Goal: Leave review/rating: Share an evaluation or opinion about a product, service, or content

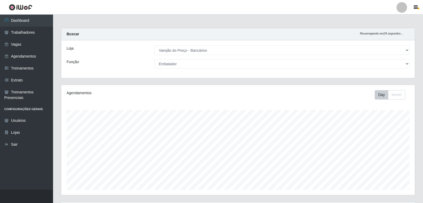
select select "157"
select select "1"
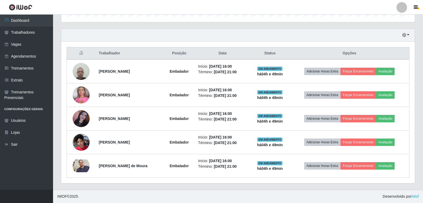
scroll to position [110, 353]
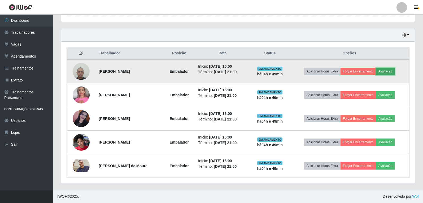
click at [394, 69] on button "Avaliação" at bounding box center [385, 71] width 19 height 7
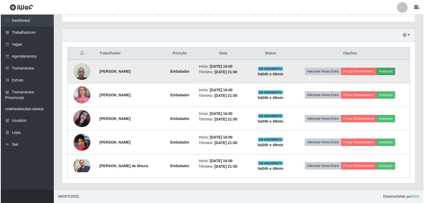
scroll to position [110, 351]
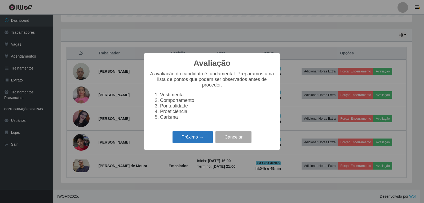
click at [182, 143] on button "Próximo →" at bounding box center [193, 137] width 40 height 12
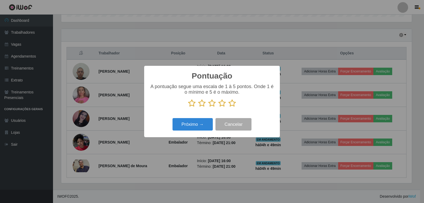
scroll to position [264960, 264719]
click at [234, 104] on icon at bounding box center [231, 103] width 7 height 8
click at [228, 107] on input "radio" at bounding box center [228, 107] width 0 height 0
click at [191, 127] on button "Próximo →" at bounding box center [193, 124] width 40 height 12
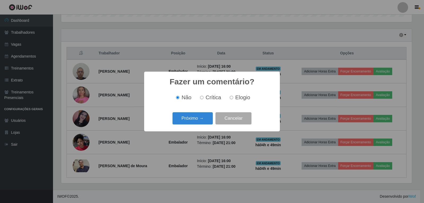
click button "Próximo →" at bounding box center [193, 118] width 40 height 12
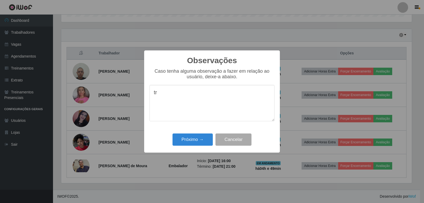
type textarea "t"
type textarea "otimo trabalho"
click at [199, 143] on button "Próximo →" at bounding box center [193, 139] width 40 height 12
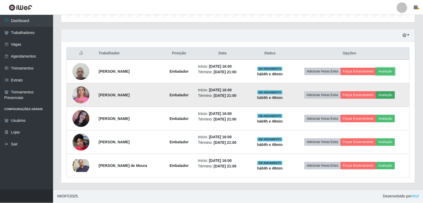
scroll to position [110, 353]
click at [394, 98] on button "Avaliação" at bounding box center [385, 94] width 19 height 7
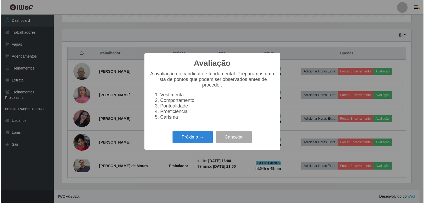
scroll to position [110, 351]
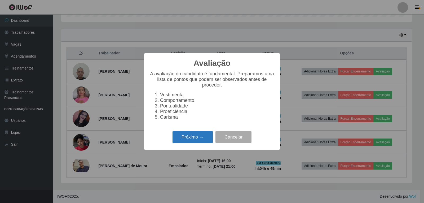
click at [190, 137] on button "Próximo →" at bounding box center [193, 137] width 40 height 12
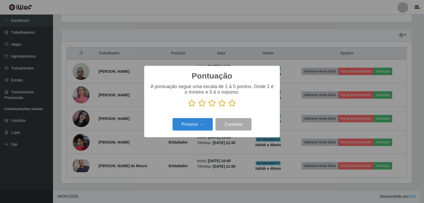
scroll to position [264960, 264719]
click at [231, 105] on icon at bounding box center [231, 103] width 7 height 8
click at [228, 107] on input "radio" at bounding box center [228, 107] width 0 height 0
click at [202, 126] on button "Próximo →" at bounding box center [193, 124] width 40 height 12
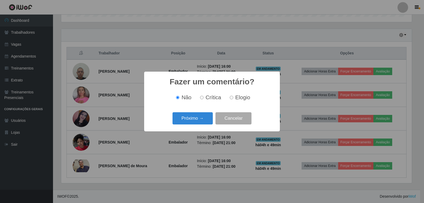
click at [234, 99] on label "Elogio" at bounding box center [239, 97] width 23 height 6
click at [233, 99] on input "Elogio" at bounding box center [231, 97] width 3 height 3
radio input "true"
click at [190, 120] on button "Próximo →" at bounding box center [193, 118] width 40 height 12
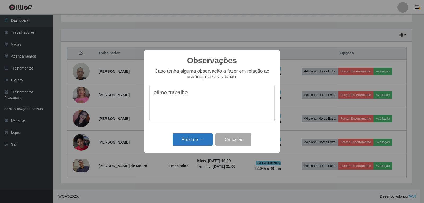
type textarea "otimo trabalho"
click at [202, 142] on button "Próximo →" at bounding box center [193, 139] width 40 height 12
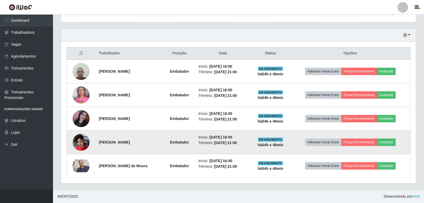
scroll to position [110, 353]
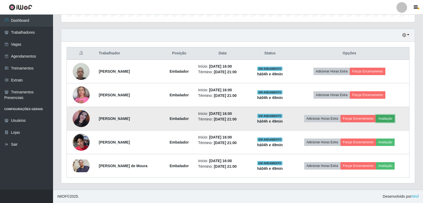
click at [393, 118] on button "Avaliação" at bounding box center [385, 118] width 19 height 7
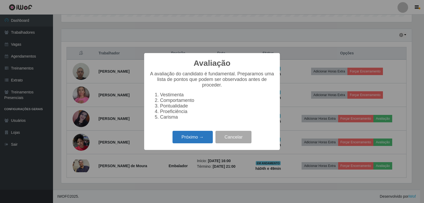
click at [203, 138] on button "Próximo →" at bounding box center [193, 137] width 40 height 12
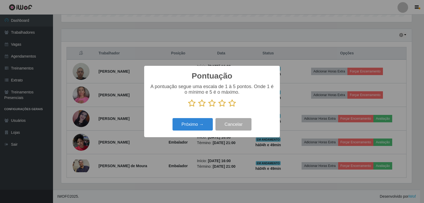
scroll to position [264960, 264719]
click at [231, 104] on icon at bounding box center [231, 103] width 7 height 8
click at [228, 107] on input "radio" at bounding box center [228, 107] width 0 height 0
click at [201, 122] on button "Próximo →" at bounding box center [193, 124] width 40 height 12
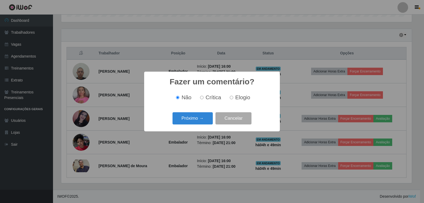
click at [240, 99] on span "Elogio" at bounding box center [242, 97] width 15 height 6
click at [233, 99] on input "Elogio" at bounding box center [231, 97] width 3 height 3
radio input "true"
click at [198, 119] on button "Próximo →" at bounding box center [193, 118] width 40 height 12
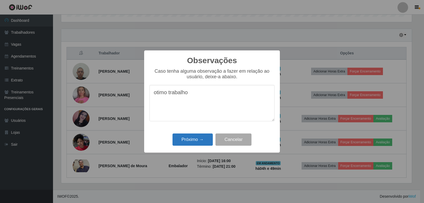
type textarea "otimo trabalho"
click at [197, 139] on button "Próximo →" at bounding box center [193, 139] width 40 height 12
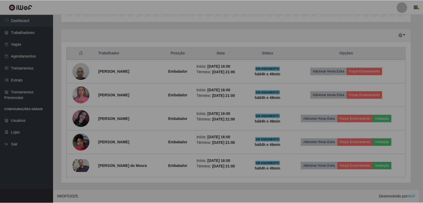
scroll to position [110, 353]
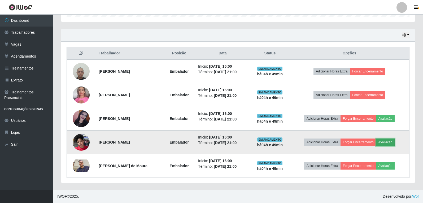
click at [392, 140] on button "Avaliação" at bounding box center [385, 141] width 19 height 7
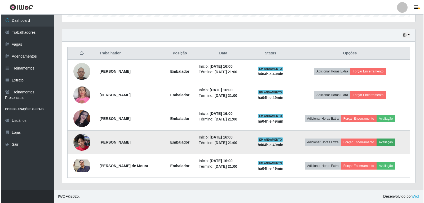
scroll to position [110, 351]
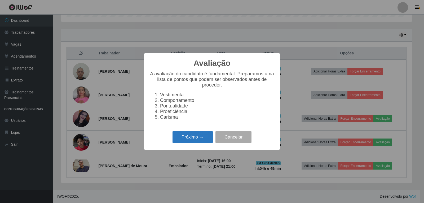
click at [194, 136] on button "Próximo →" at bounding box center [193, 137] width 40 height 12
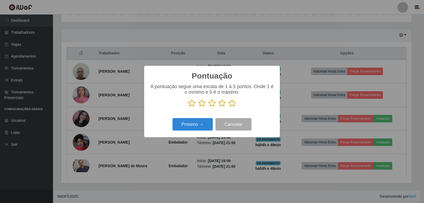
click at [230, 104] on icon at bounding box center [231, 103] width 7 height 8
click at [228, 107] on input "radio" at bounding box center [228, 107] width 0 height 0
drag, startPoint x: 199, startPoint y: 127, endPoint x: 203, endPoint y: 125, distance: 4.1
click at [203, 125] on button "Próximo →" at bounding box center [193, 124] width 40 height 12
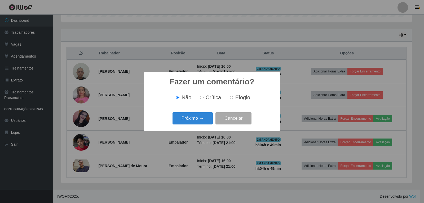
drag, startPoint x: 235, startPoint y: 94, endPoint x: 234, endPoint y: 103, distance: 9.1
click at [235, 94] on span "Elogio" at bounding box center [242, 97] width 15 height 6
click at [233, 96] on input "Elogio" at bounding box center [231, 97] width 3 height 3
radio input "true"
click at [205, 120] on button "Próximo →" at bounding box center [193, 118] width 40 height 12
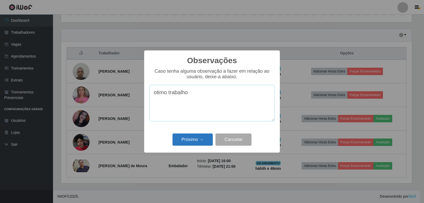
type textarea "otimo trabalho"
click at [202, 137] on button "Próximo →" at bounding box center [193, 139] width 40 height 12
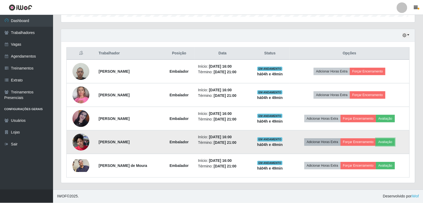
scroll to position [0, 0]
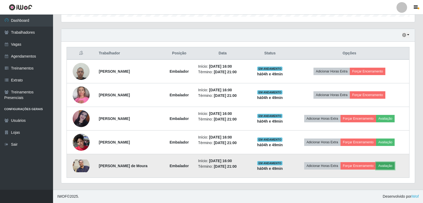
click at [394, 165] on button "Avaliação" at bounding box center [385, 165] width 19 height 7
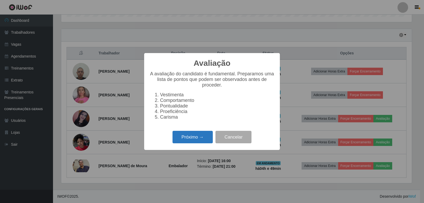
click at [204, 138] on button "Próximo →" at bounding box center [193, 137] width 40 height 12
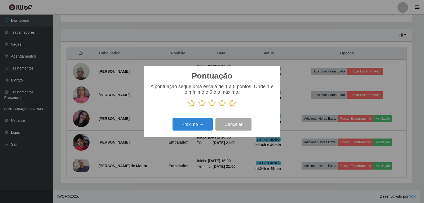
click at [233, 105] on icon at bounding box center [231, 103] width 7 height 8
click at [228, 107] on input "radio" at bounding box center [228, 107] width 0 height 0
click at [205, 121] on button "Próximo →" at bounding box center [193, 124] width 40 height 12
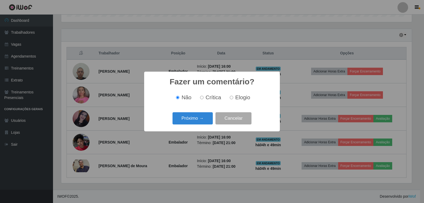
click at [237, 98] on span "Elogio" at bounding box center [242, 97] width 15 height 6
click at [233, 98] on input "Elogio" at bounding box center [231, 97] width 3 height 3
radio input "true"
click at [207, 115] on button "Próximo →" at bounding box center [193, 118] width 40 height 12
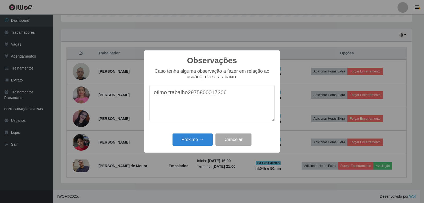
click at [232, 92] on textarea "otimo trabalho2975800017306" at bounding box center [211, 103] width 125 height 36
click at [231, 92] on textarea "otimo trabalho2975800017306" at bounding box center [211, 103] width 125 height 36
click at [189, 94] on textarea "otimo trabalho2975800017306" at bounding box center [211, 103] width 125 height 36
drag, startPoint x: 189, startPoint y: 94, endPoint x: 213, endPoint y: 93, distance: 24.4
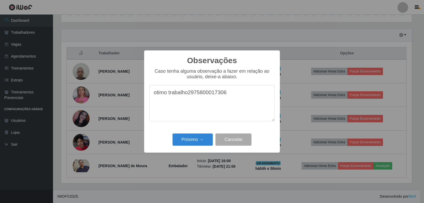
click at [213, 93] on textarea "otimo trabalho2975800017306" at bounding box center [211, 103] width 125 height 36
drag, startPoint x: 189, startPoint y: 93, endPoint x: 227, endPoint y: 91, distance: 38.0
click at [227, 91] on textarea "otimo trabalho2975800017306" at bounding box center [211, 103] width 125 height 36
type textarea "otimo trabalho"
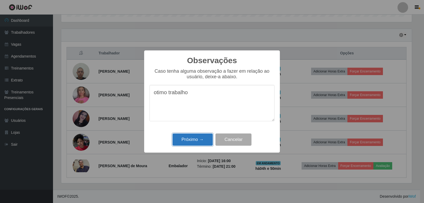
click at [191, 138] on button "Próximo →" at bounding box center [193, 139] width 40 height 12
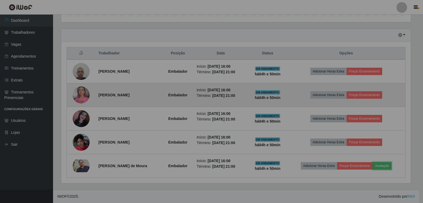
scroll to position [110, 353]
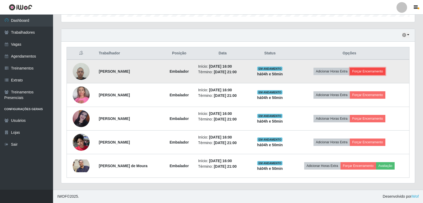
click at [381, 73] on button "Forçar Encerramento" at bounding box center [368, 71] width 36 height 7
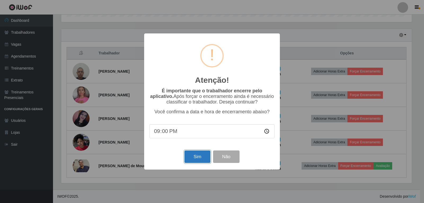
click at [195, 156] on button "Sim" at bounding box center [197, 156] width 26 height 12
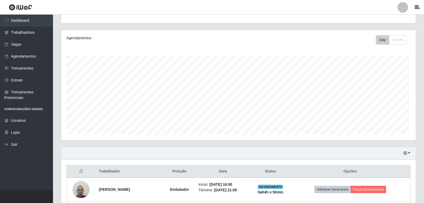
scroll to position [264960, 264719]
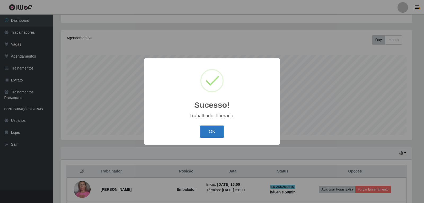
click at [206, 134] on button "OK" at bounding box center [212, 131] width 25 height 12
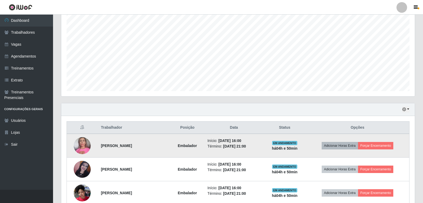
scroll to position [108, 0]
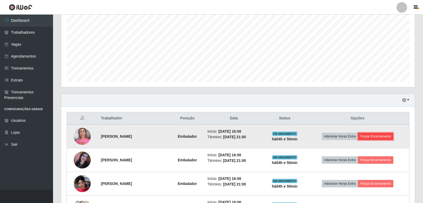
click at [375, 136] on button "Forçar Encerramento" at bounding box center [376, 136] width 36 height 7
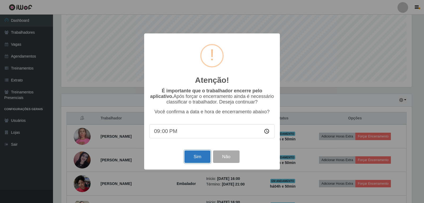
click at [197, 159] on button "Sim" at bounding box center [197, 156] width 26 height 12
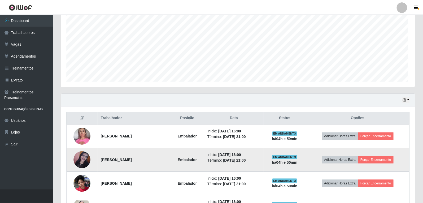
scroll to position [264960, 264717]
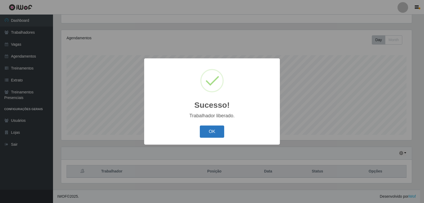
click at [216, 136] on button "OK" at bounding box center [212, 131] width 25 height 12
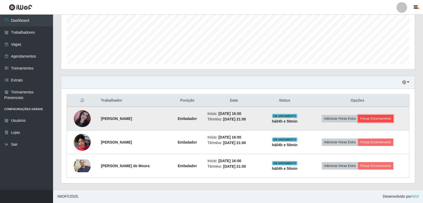
click at [387, 117] on button "Forçar Encerramento" at bounding box center [376, 118] width 36 height 7
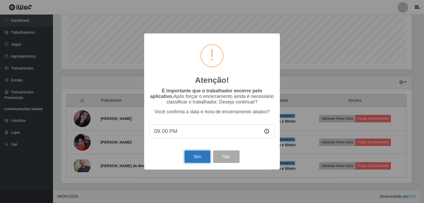
click at [196, 159] on button "Sim" at bounding box center [197, 156] width 26 height 12
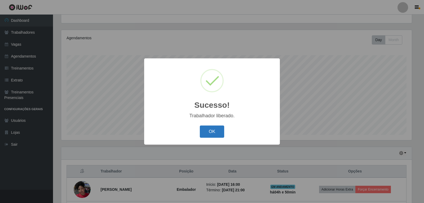
click at [221, 133] on button "OK" at bounding box center [212, 131] width 25 height 12
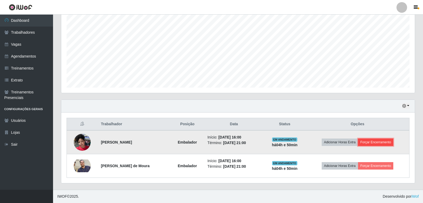
click at [380, 142] on button "Forçar Encerramento" at bounding box center [376, 141] width 36 height 7
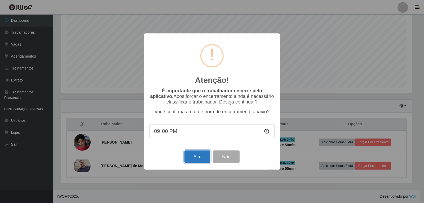
drag, startPoint x: 206, startPoint y: 155, endPoint x: 210, endPoint y: 153, distance: 5.0
click at [206, 155] on button "Sim" at bounding box center [197, 156] width 26 height 12
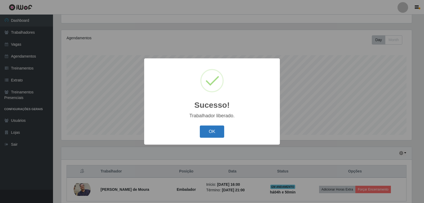
click at [220, 131] on button "OK" at bounding box center [212, 131] width 25 height 12
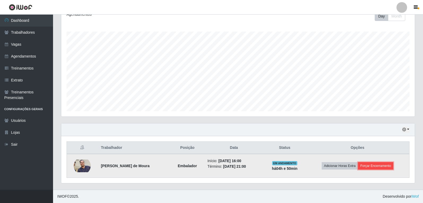
click at [386, 165] on button "Forçar Encerramento" at bounding box center [376, 165] width 36 height 7
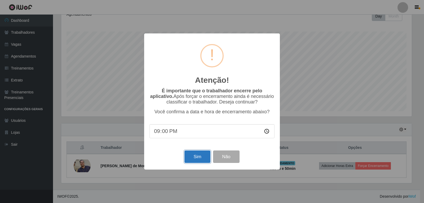
click at [192, 157] on button "Sim" at bounding box center [197, 156] width 26 height 12
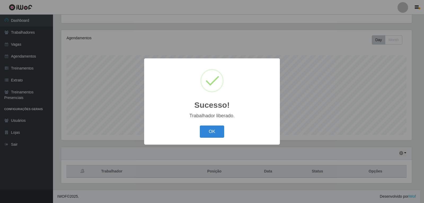
click at [200, 125] on button "OK" at bounding box center [212, 131] width 25 height 12
